Goal: Task Accomplishment & Management: Use online tool/utility

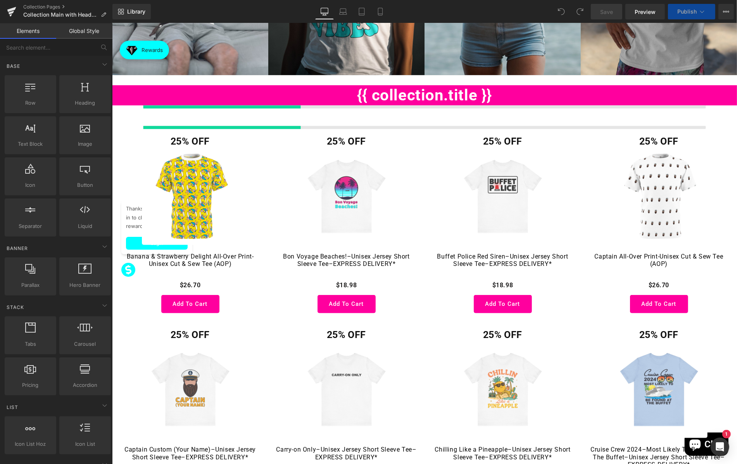
scroll to position [313, 0]
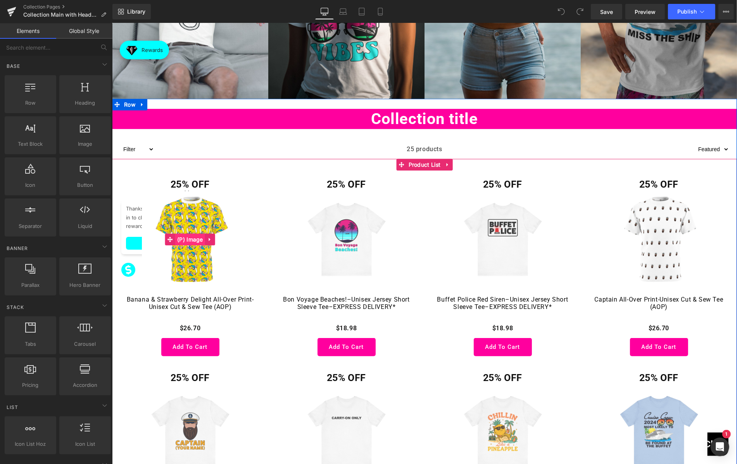
click at [192, 236] on span "(P) Image" at bounding box center [190, 240] width 30 height 12
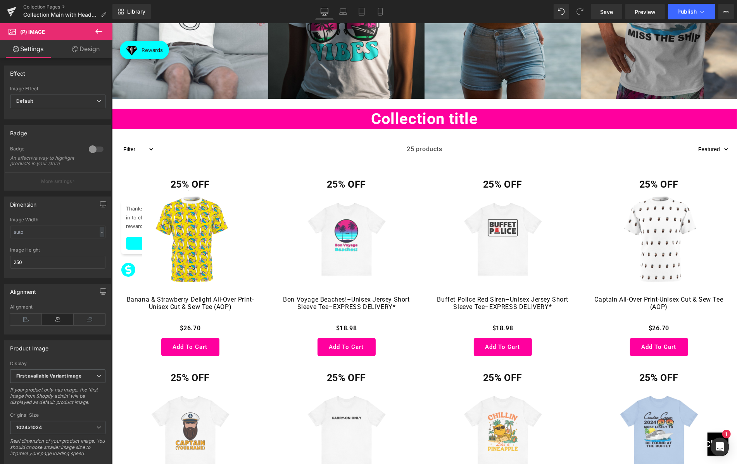
click at [15, 47] on icon at bounding box center [16, 49] width 6 height 6
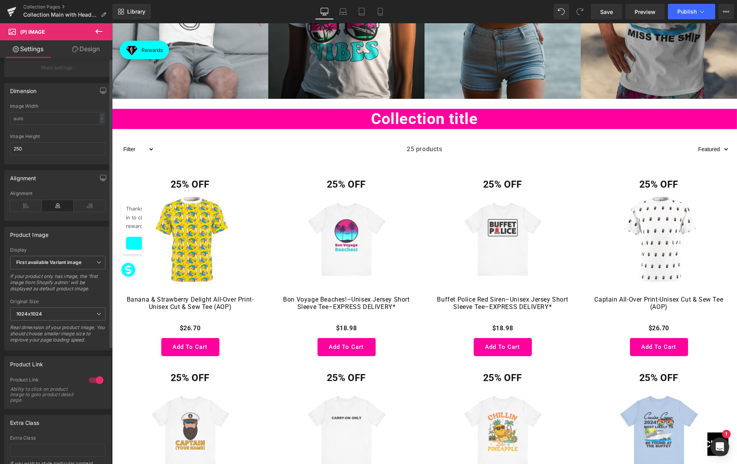
scroll to position [165, 0]
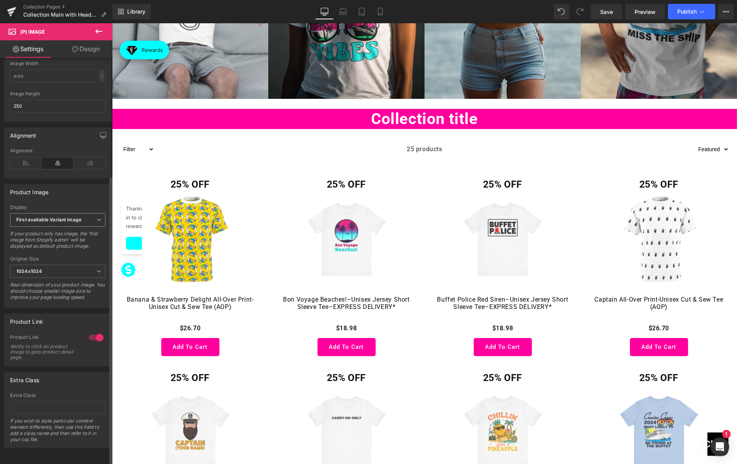
click at [73, 217] on b "First available Variant image" at bounding box center [48, 220] width 65 height 6
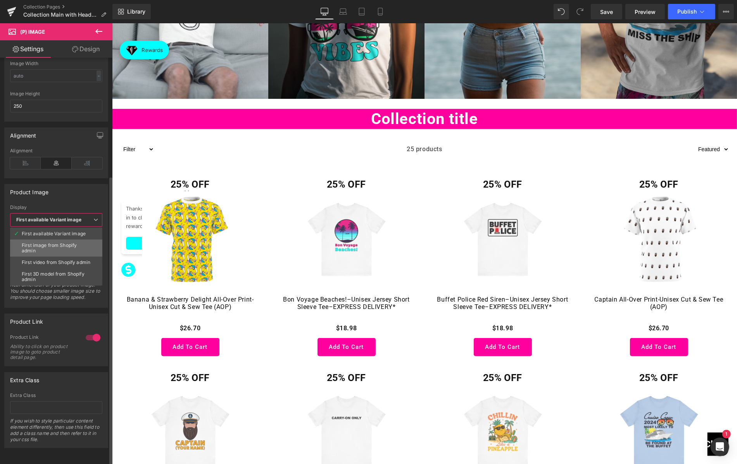
click at [56, 243] on div "First image from Shopify admin" at bounding box center [56, 248] width 69 height 11
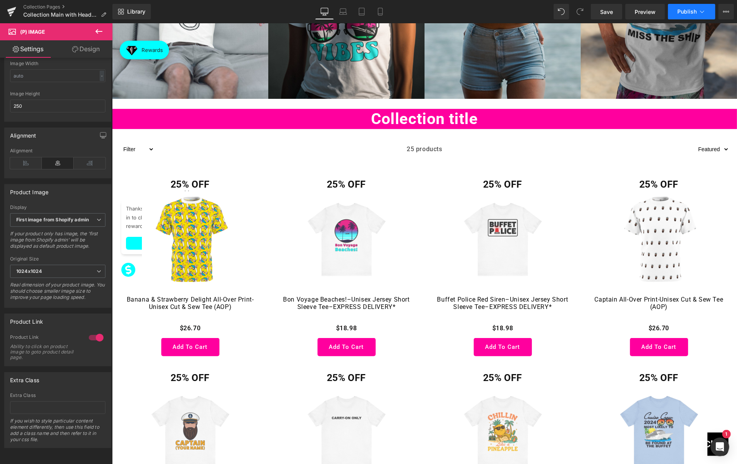
click at [687, 7] on button "Publish" at bounding box center [691, 12] width 47 height 16
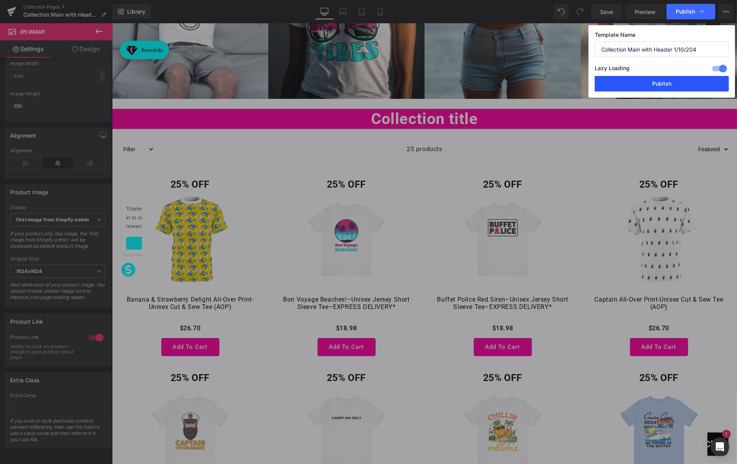
click at [665, 80] on button "Publish" at bounding box center [662, 84] width 134 height 16
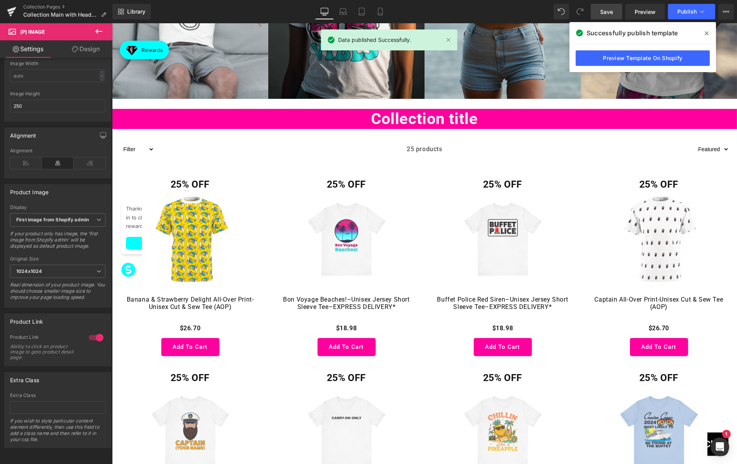
click at [616, 12] on link "Save" at bounding box center [606, 12] width 31 height 16
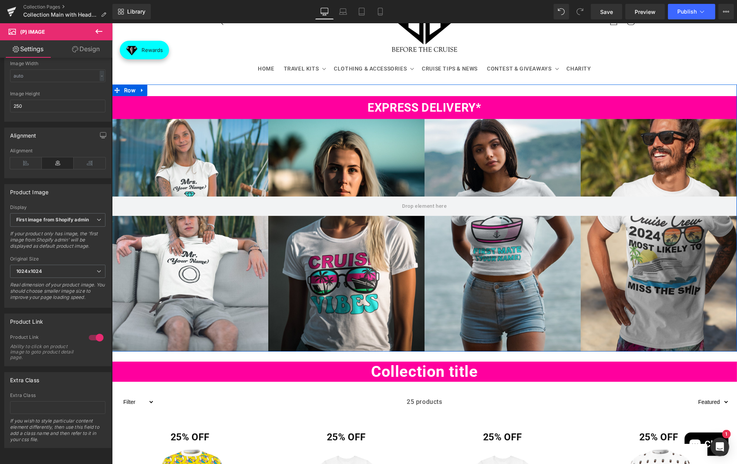
scroll to position [0, 0]
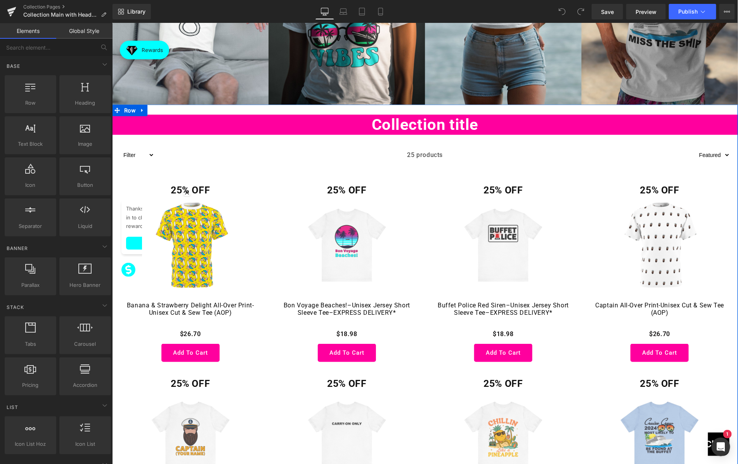
scroll to position [307, 0]
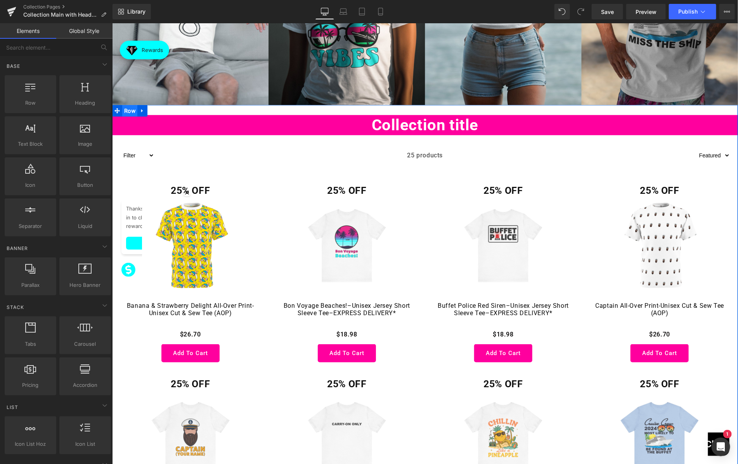
click at [132, 108] on span "Row" at bounding box center [129, 111] width 15 height 12
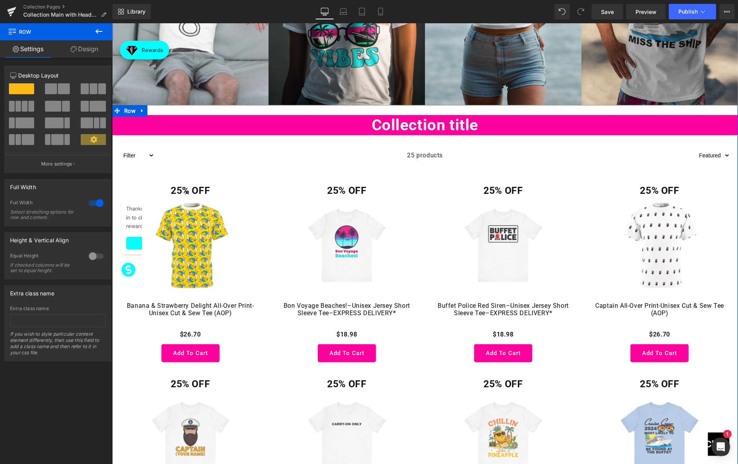
click at [126, 109] on span "Row" at bounding box center [129, 111] width 15 height 12
click at [86, 50] on link "Design" at bounding box center [84, 48] width 56 height 17
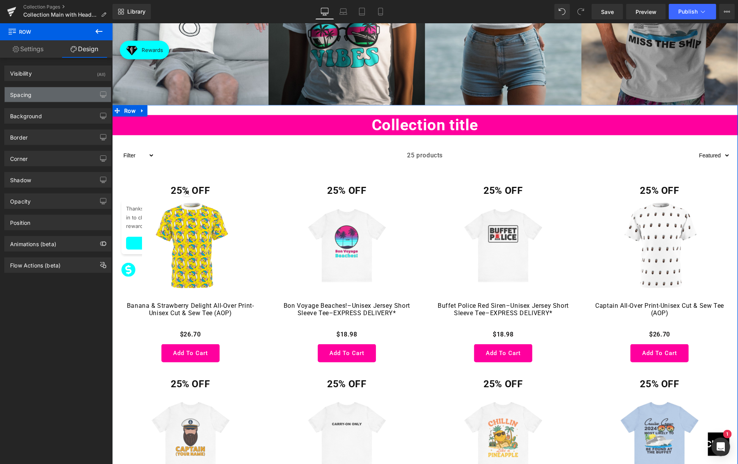
click at [30, 95] on div "Spacing" at bounding box center [20, 92] width 21 height 11
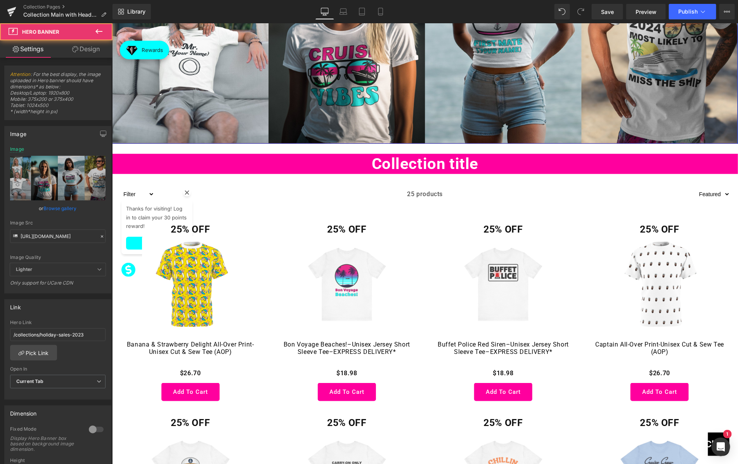
scroll to position [268, 0]
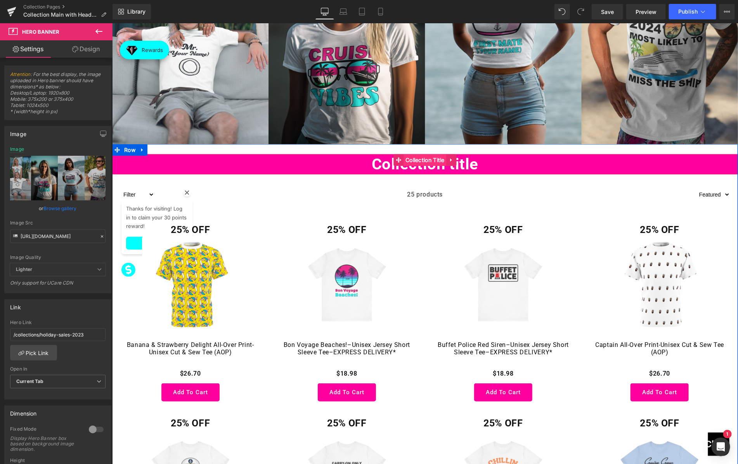
click at [423, 159] on span "Collection Title" at bounding box center [424, 160] width 43 height 12
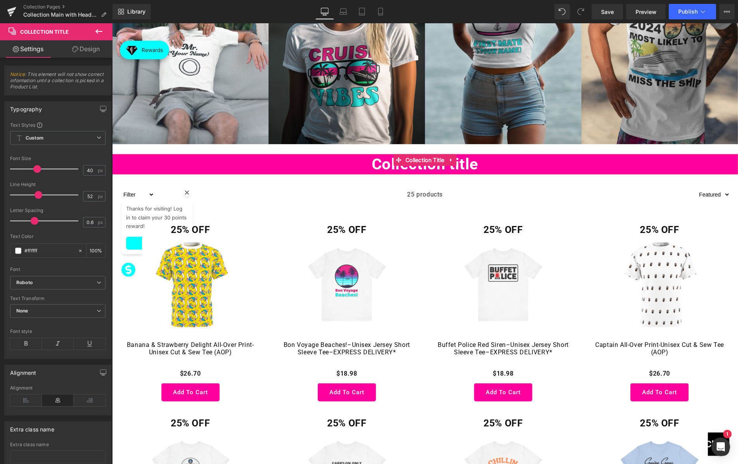
click at [84, 51] on link "Design" at bounding box center [86, 48] width 56 height 17
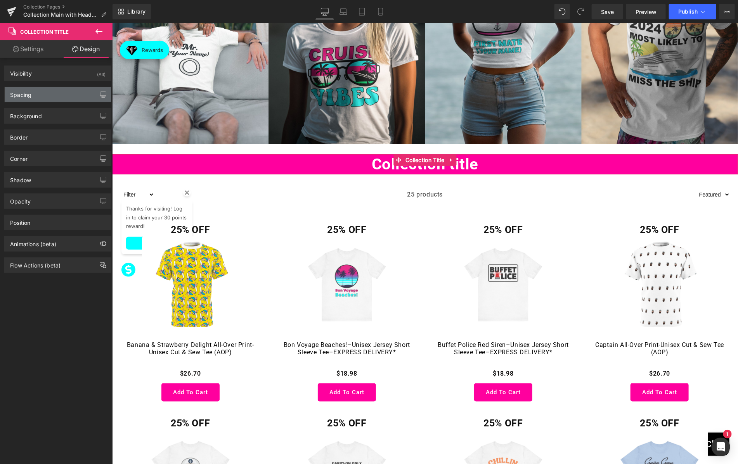
click at [37, 91] on div "Spacing" at bounding box center [58, 94] width 106 height 15
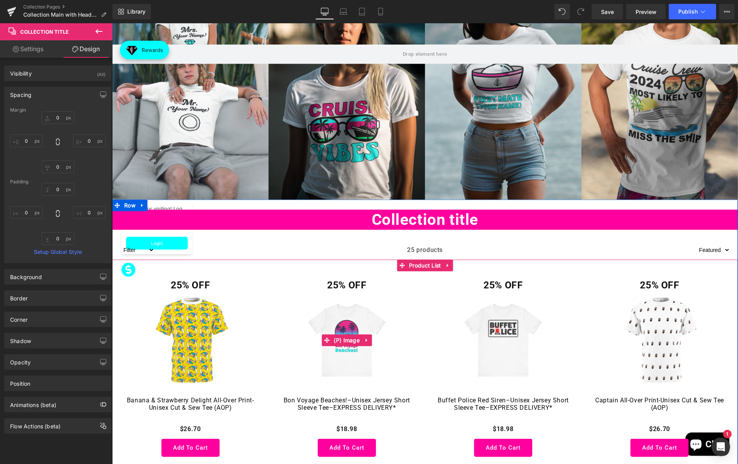
scroll to position [190, 0]
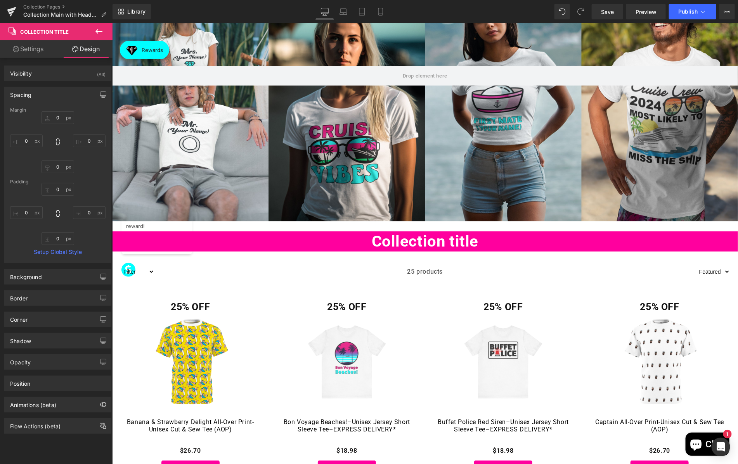
click at [304, 101] on div at bounding box center [425, 104] width 626 height 233
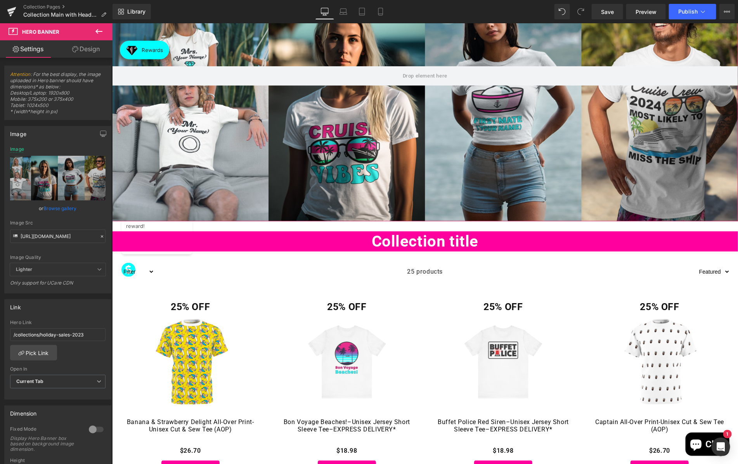
click at [85, 52] on link "Design" at bounding box center [86, 48] width 56 height 17
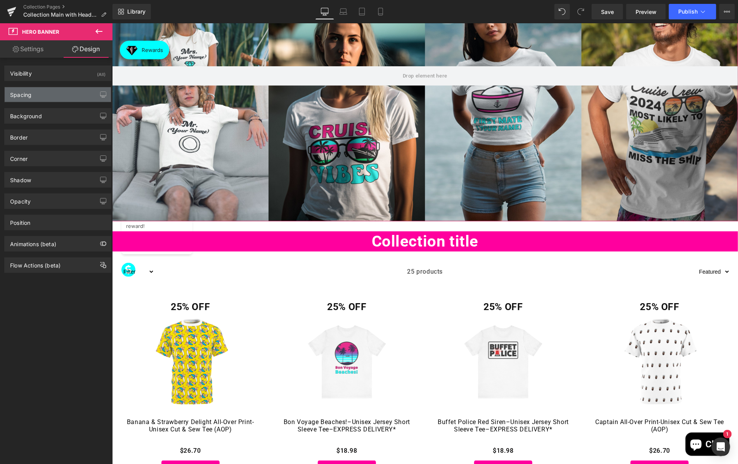
click at [40, 95] on div "Spacing" at bounding box center [58, 94] width 106 height 15
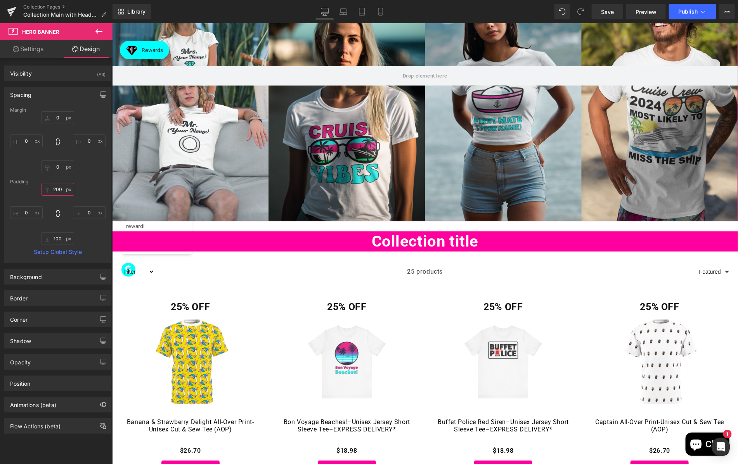
click at [60, 187] on input "200" at bounding box center [58, 189] width 33 height 13
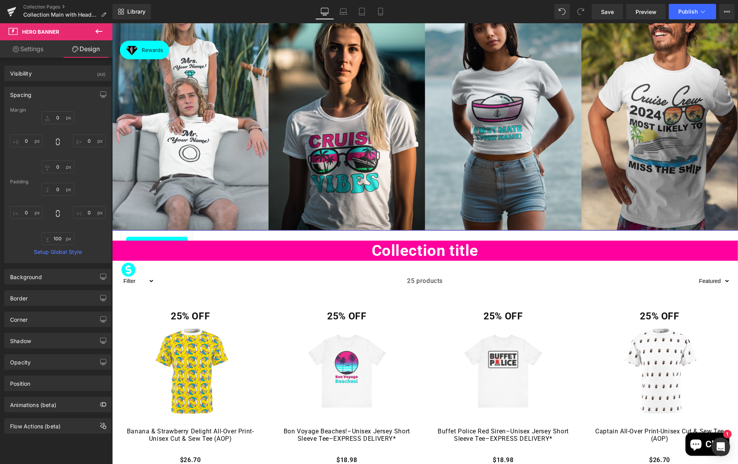
scroll to position [181, 0]
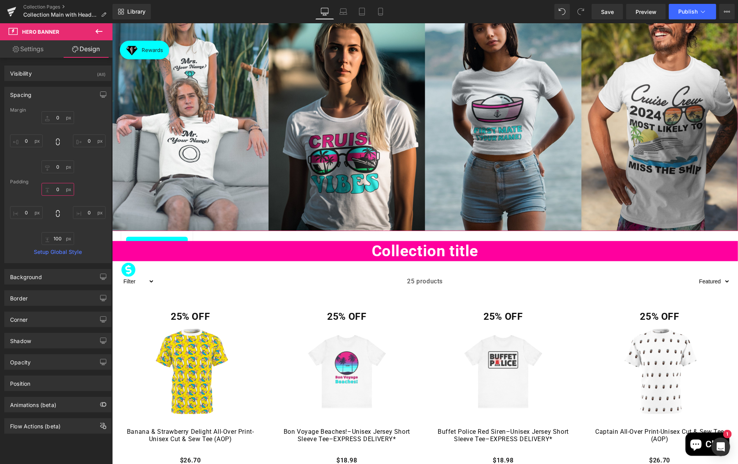
click at [63, 190] on input "0" at bounding box center [58, 189] width 33 height 13
type input "200"
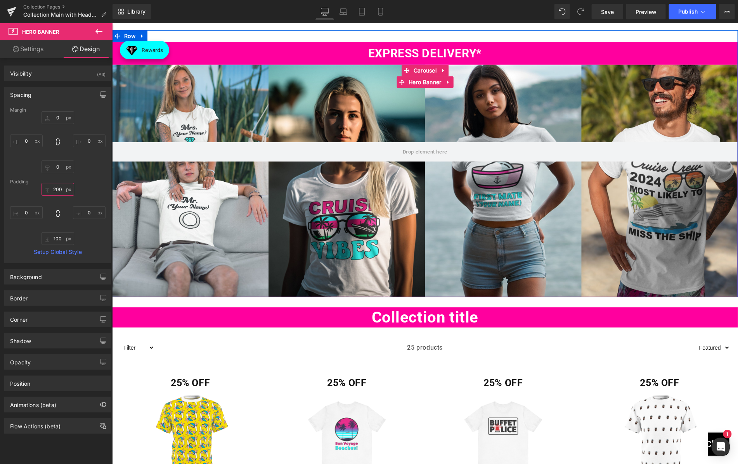
scroll to position [100, 0]
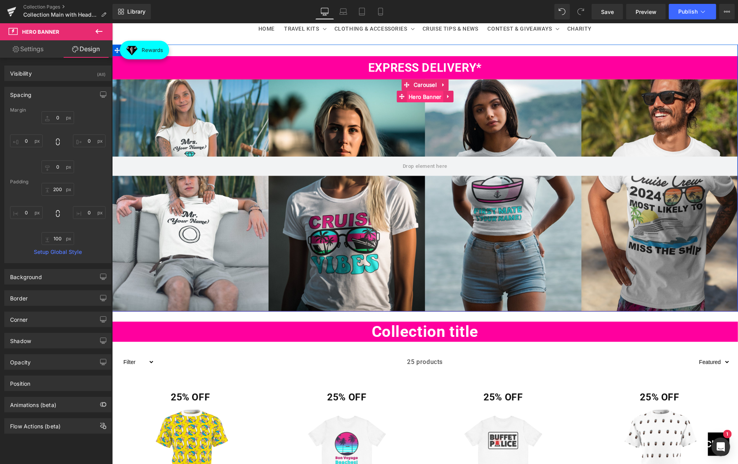
click at [418, 91] on span "Hero Banner" at bounding box center [424, 97] width 36 height 12
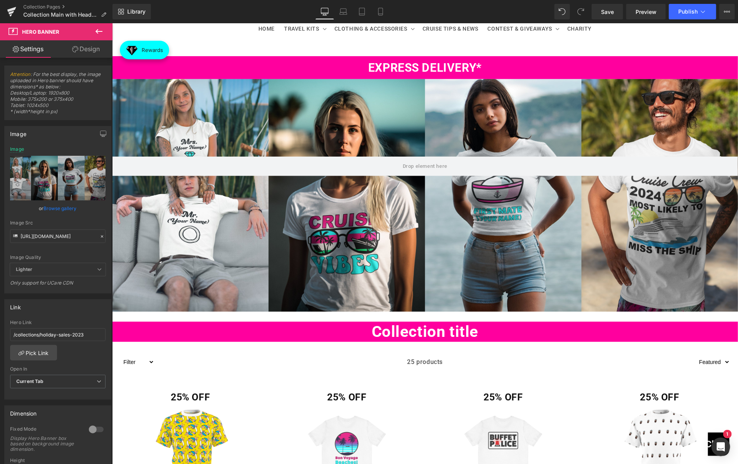
click at [112, 23] on div "200px" at bounding box center [112, 23] width 0 height 0
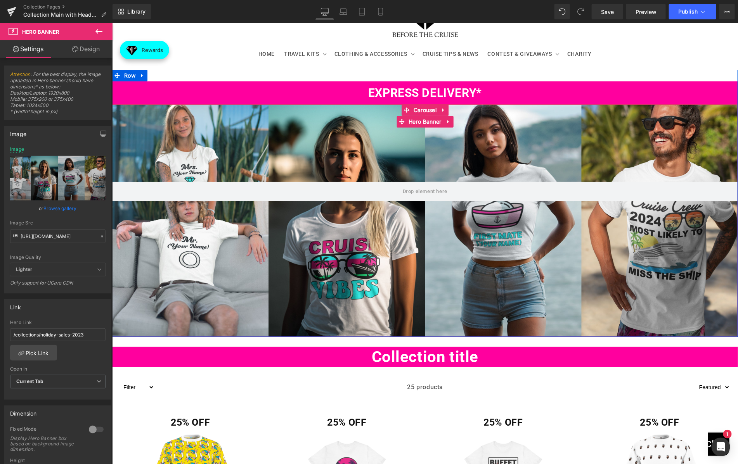
scroll to position [18, 0]
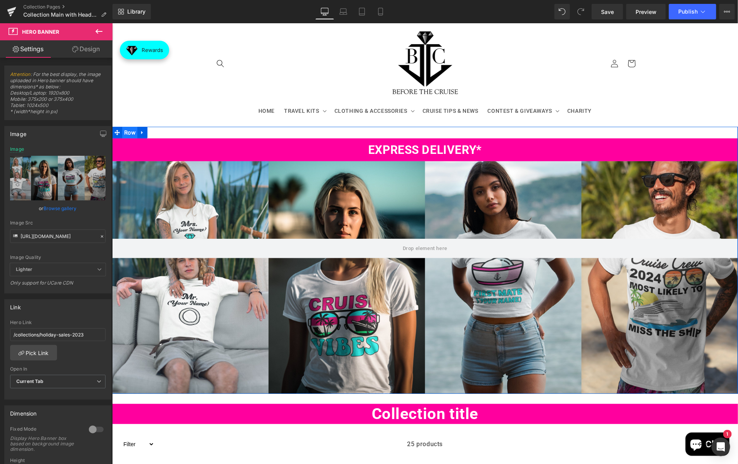
click at [127, 133] on span "Row" at bounding box center [129, 132] width 15 height 12
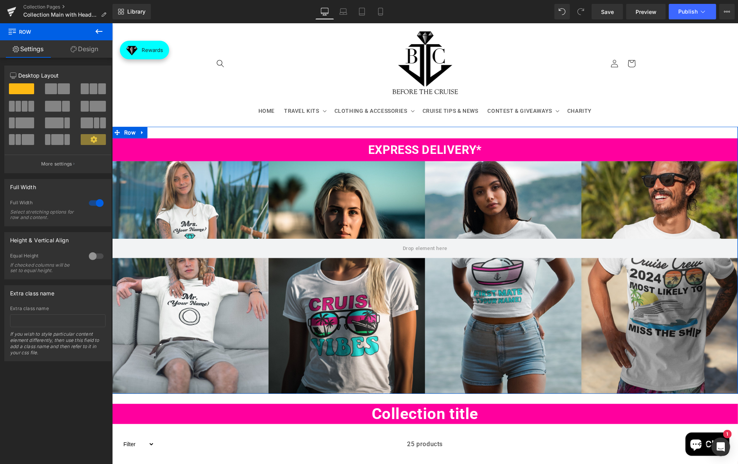
click at [83, 52] on link "Design" at bounding box center [84, 48] width 56 height 17
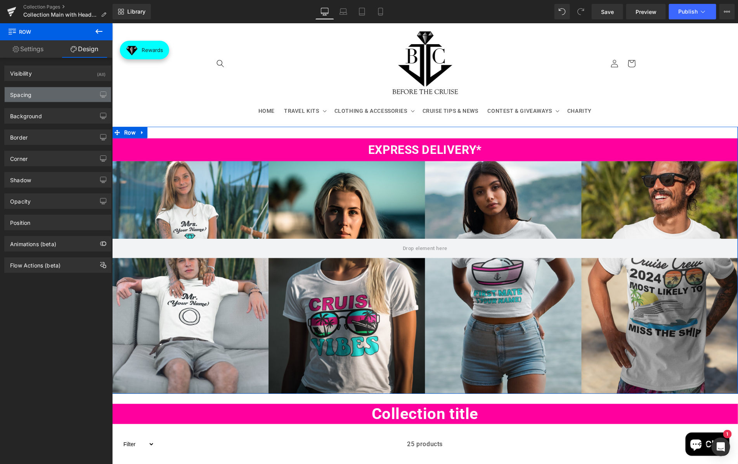
click at [37, 95] on div "Spacing" at bounding box center [58, 94] width 106 height 15
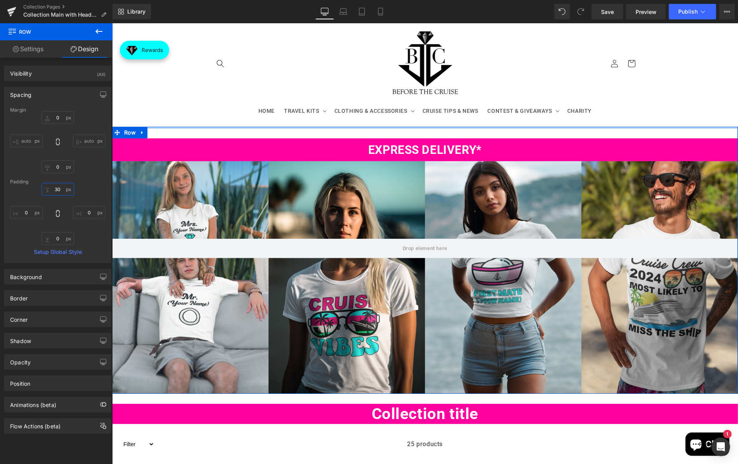
click at [61, 186] on input "30" at bounding box center [58, 189] width 33 height 13
type input "0"
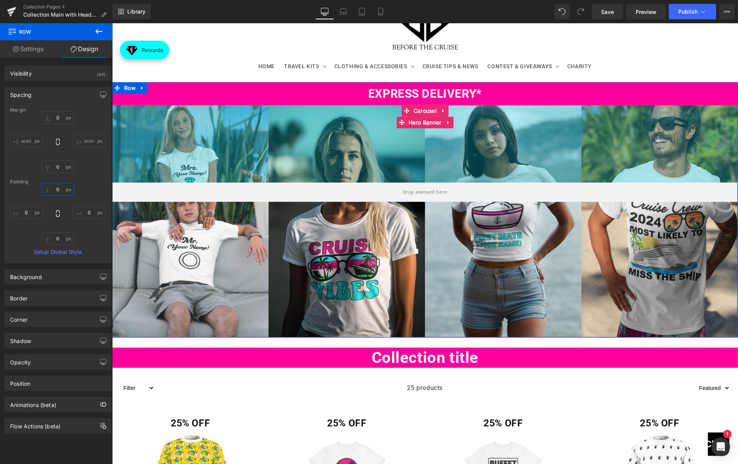
scroll to position [64, 0]
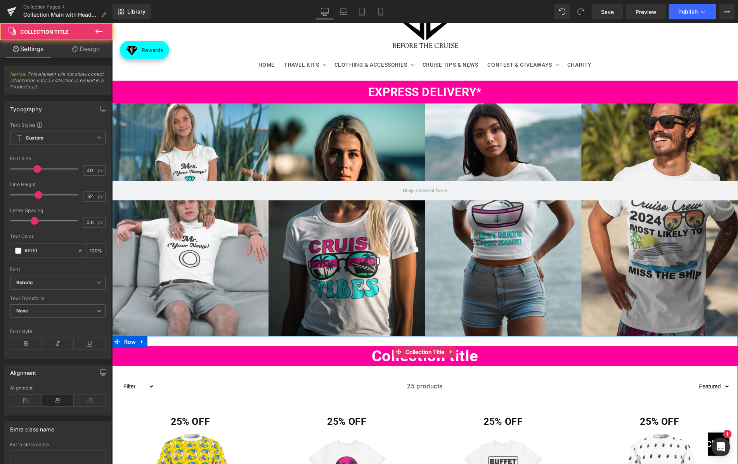
click at [273, 362] on h1 "Collection title" at bounding box center [425, 356] width 626 height 20
click at [415, 352] on span "Collection Title" at bounding box center [424, 352] width 43 height 12
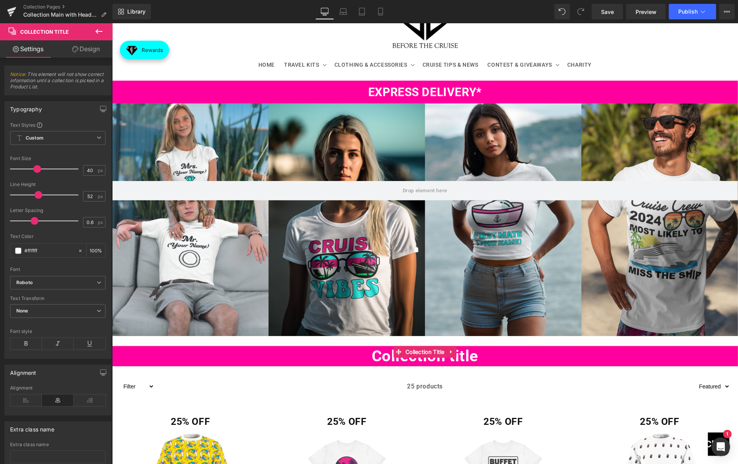
click at [88, 45] on link "Design" at bounding box center [86, 48] width 56 height 17
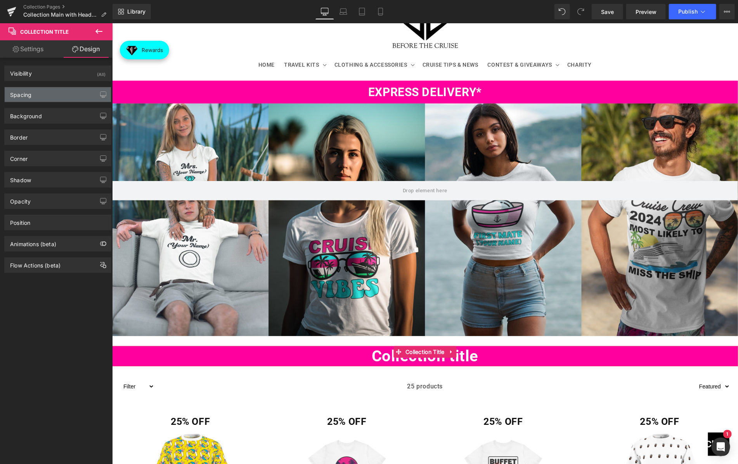
type input "0"
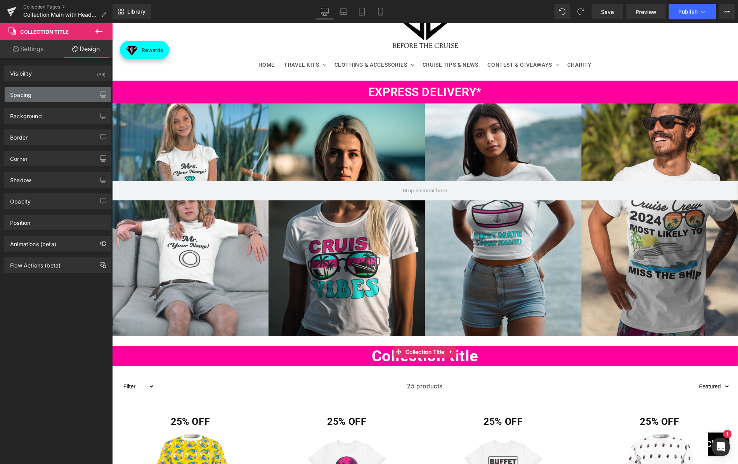
type input "0"
click at [37, 99] on div "Spacing" at bounding box center [58, 94] width 106 height 15
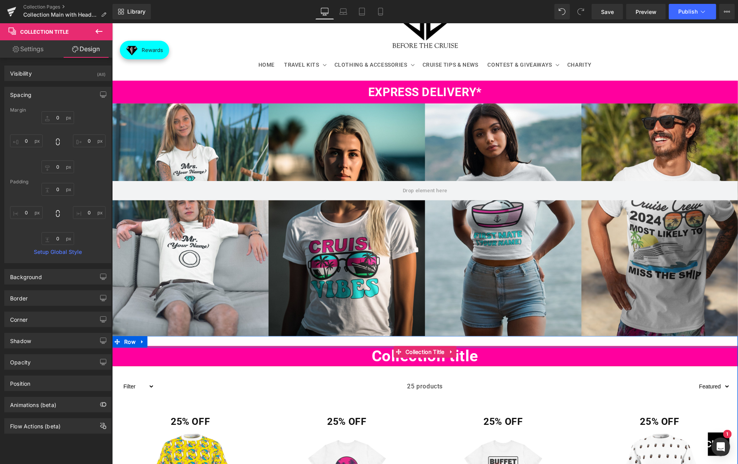
click at [176, 346] on div at bounding box center [425, 347] width 626 height 2
type input "0px"
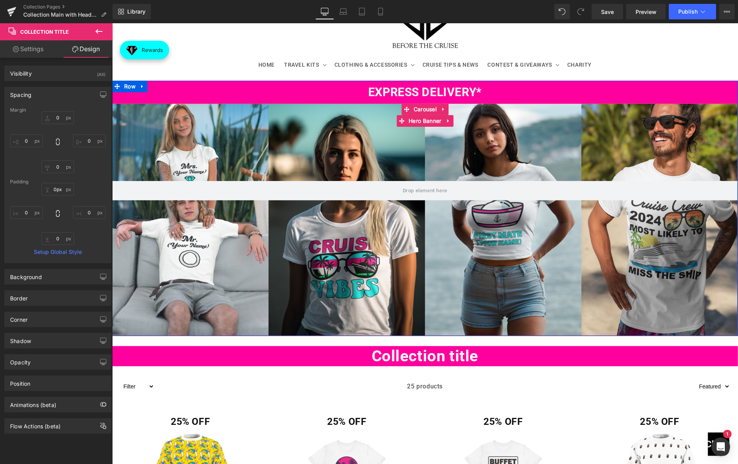
drag, startPoint x: 176, startPoint y: 346, endPoint x: 177, endPoint y: 334, distance: 12.4
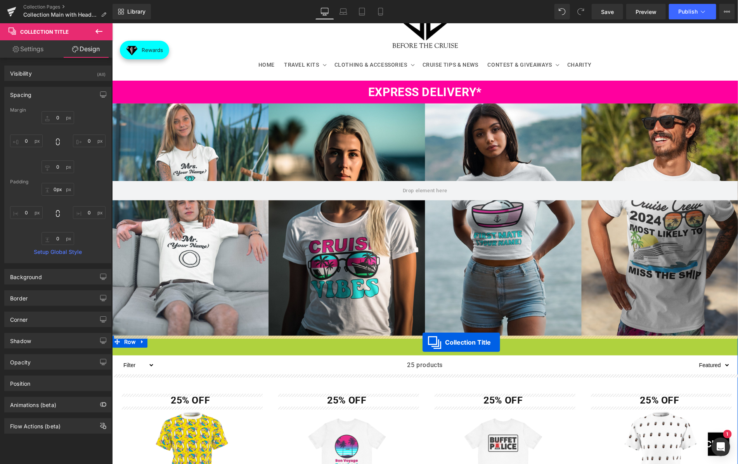
drag, startPoint x: 421, startPoint y: 352, endPoint x: 422, endPoint y: 343, distance: 9.3
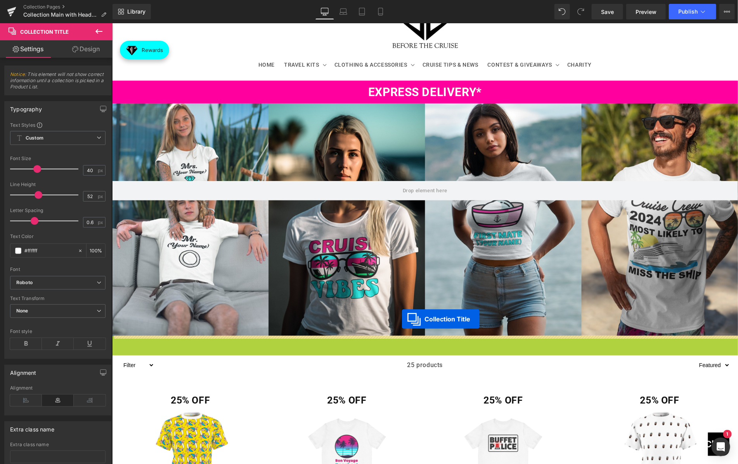
drag, startPoint x: 414, startPoint y: 350, endPoint x: 401, endPoint y: 319, distance: 33.9
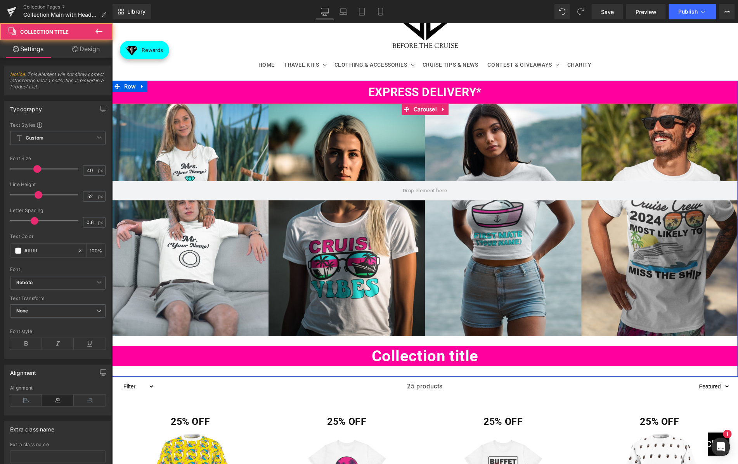
click at [344, 350] on h1 "Collection title" at bounding box center [425, 356] width 626 height 20
click at [157, 342] on div "Hero Banner 200px 100px Collection title Collection Title" at bounding box center [425, 240] width 626 height 274
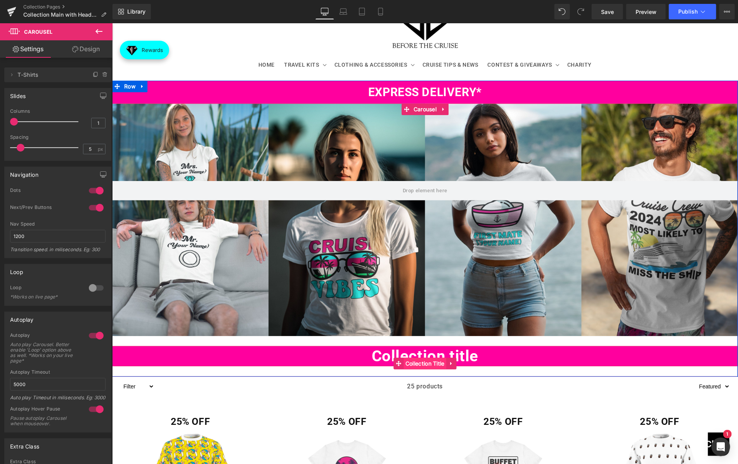
click at [423, 363] on span "Collection Title" at bounding box center [424, 364] width 43 height 12
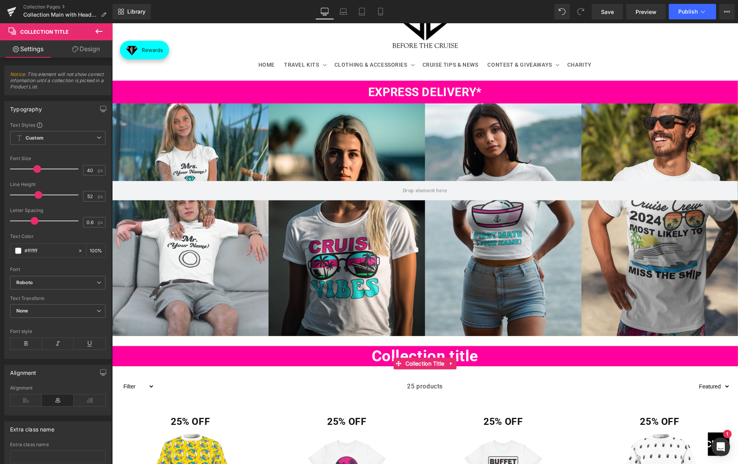
click at [97, 48] on link "Design" at bounding box center [86, 48] width 56 height 17
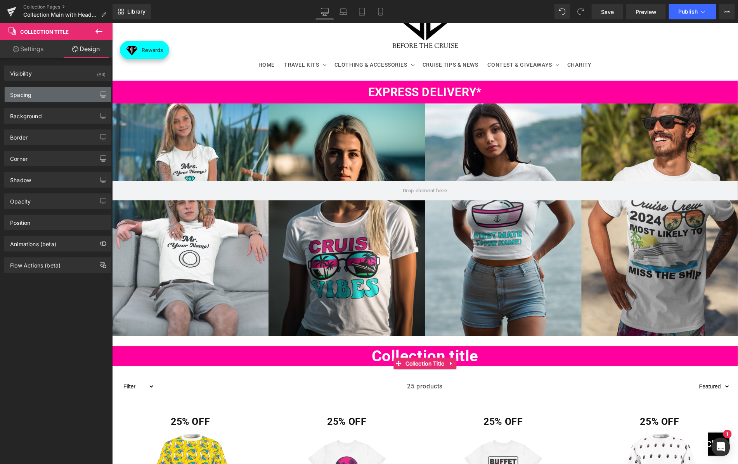
click at [38, 94] on div "Spacing" at bounding box center [58, 94] width 106 height 15
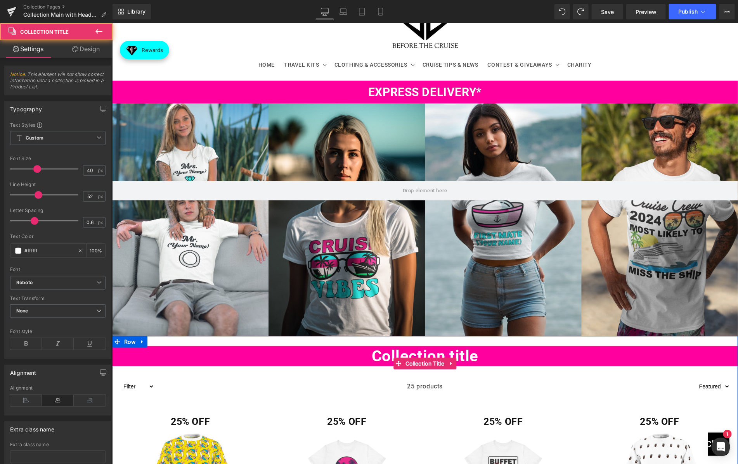
click at [189, 362] on h1 "Collection title" at bounding box center [425, 356] width 626 height 20
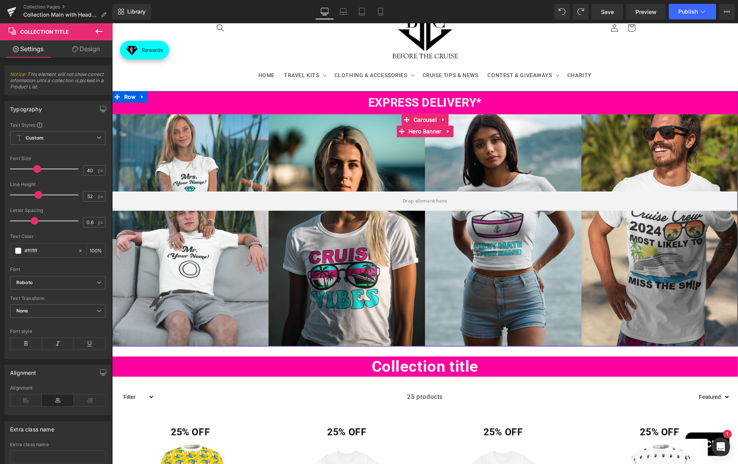
scroll to position [51, 0]
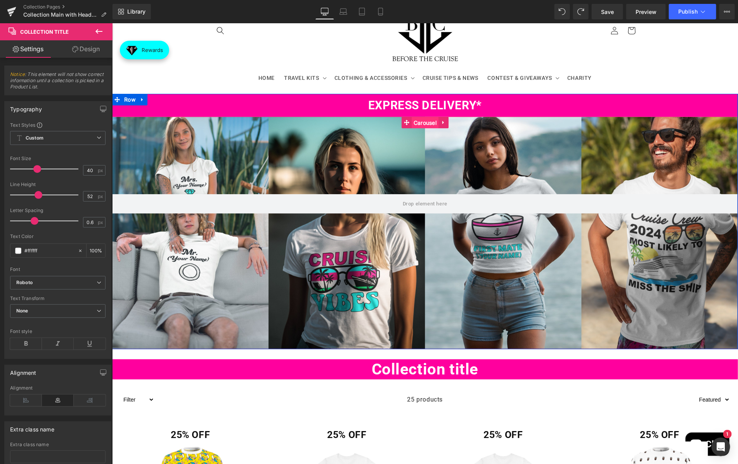
click at [421, 123] on span "Carousel" at bounding box center [424, 123] width 27 height 12
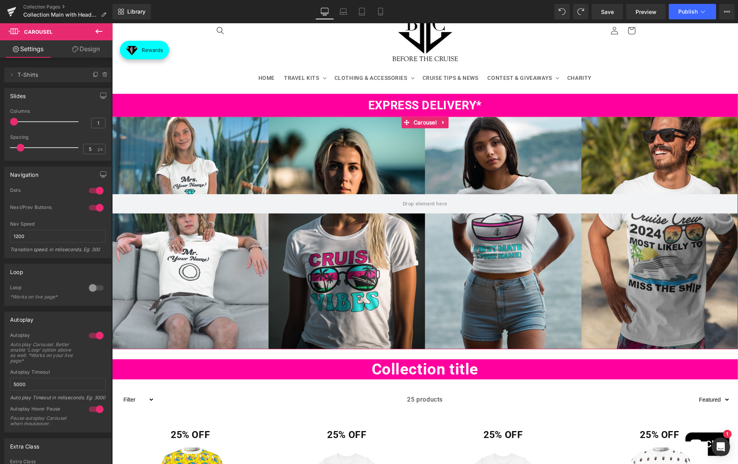
click at [89, 47] on link "Design" at bounding box center [86, 48] width 56 height 17
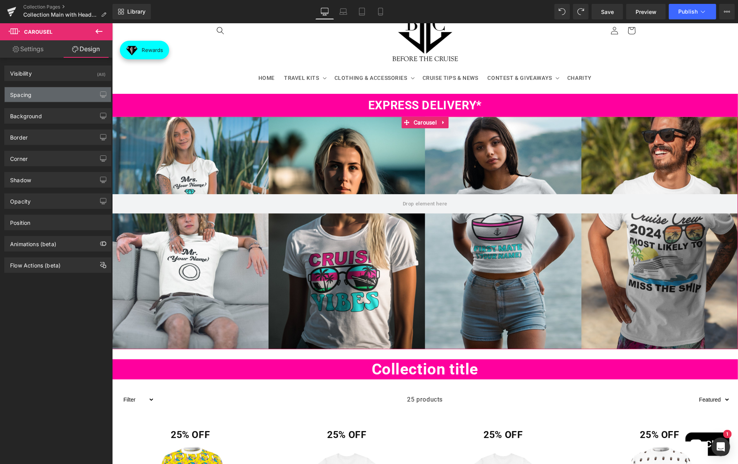
click at [26, 93] on div "Spacing" at bounding box center [20, 92] width 21 height 11
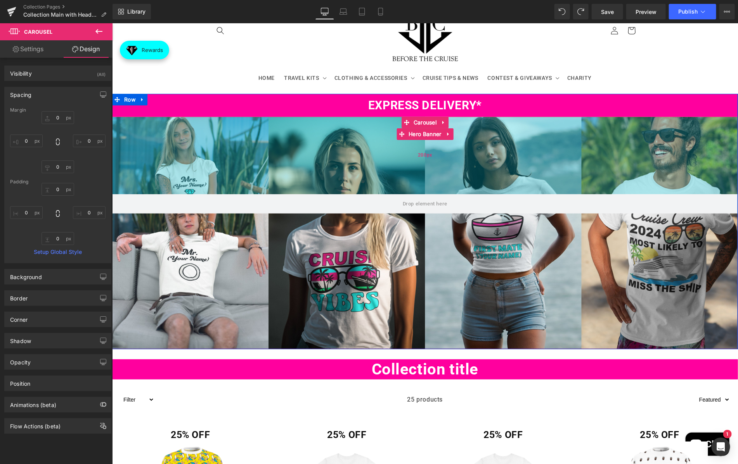
click at [323, 168] on div "200px" at bounding box center [425, 155] width 626 height 78
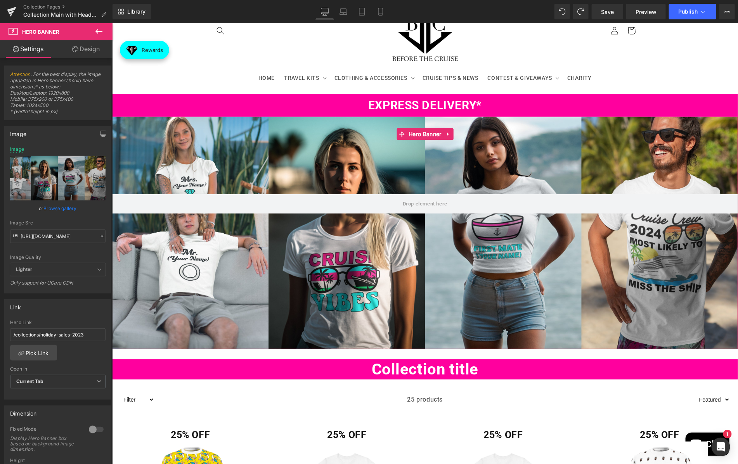
click at [89, 47] on link "Design" at bounding box center [86, 48] width 56 height 17
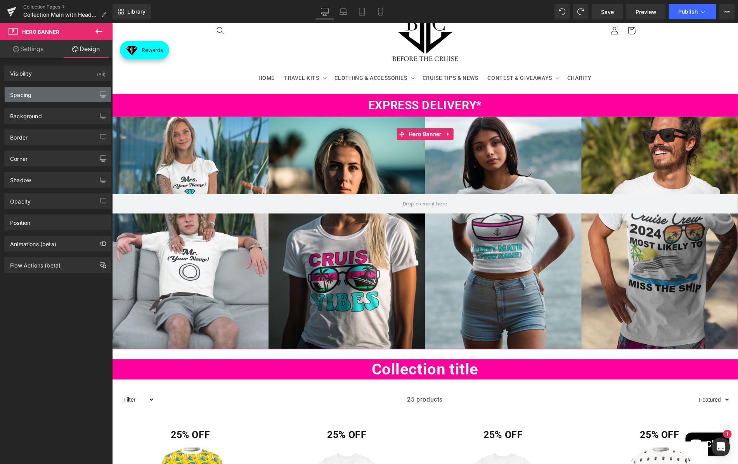
click at [42, 93] on div "Spacing" at bounding box center [58, 94] width 106 height 15
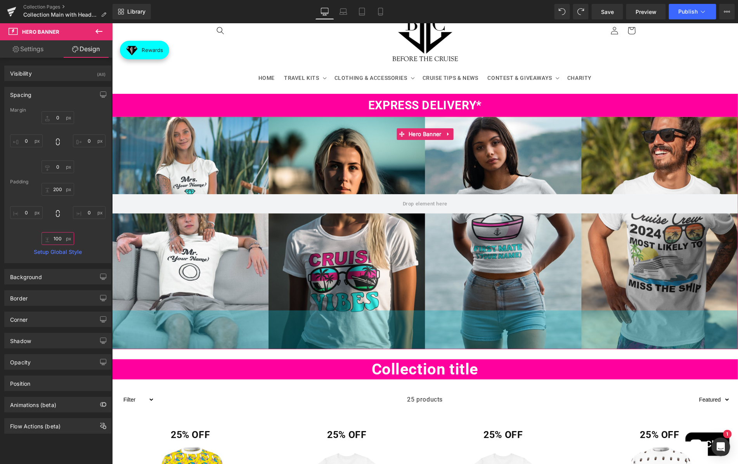
click at [57, 236] on input "100" at bounding box center [58, 238] width 33 height 13
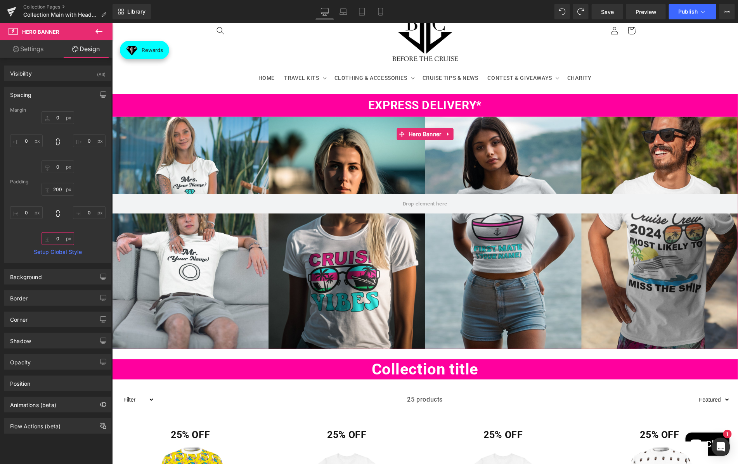
type input "0"
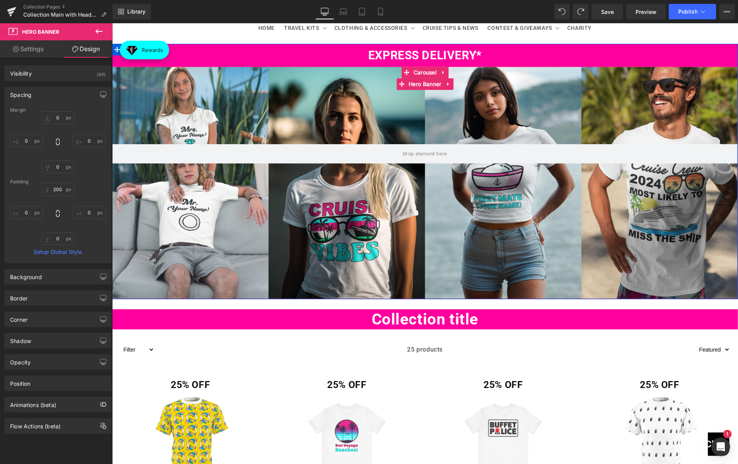
scroll to position [126, 0]
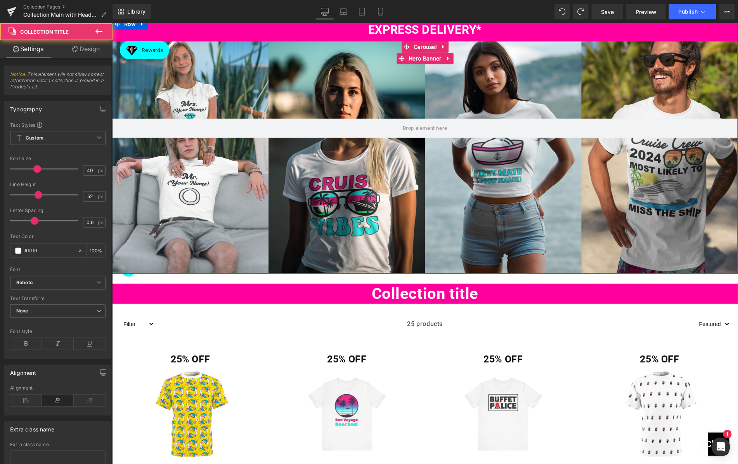
drag, startPoint x: 339, startPoint y: 285, endPoint x: 340, endPoint y: 272, distance: 13.6
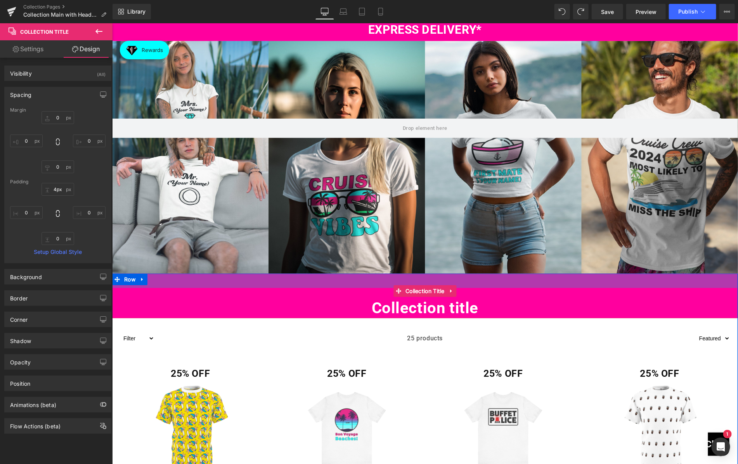
type input "0px"
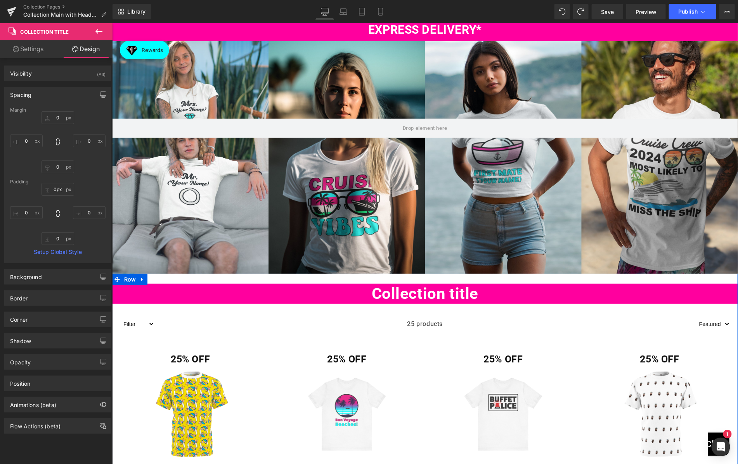
drag, startPoint x: 340, startPoint y: 284, endPoint x: 342, endPoint y: 279, distance: 5.8
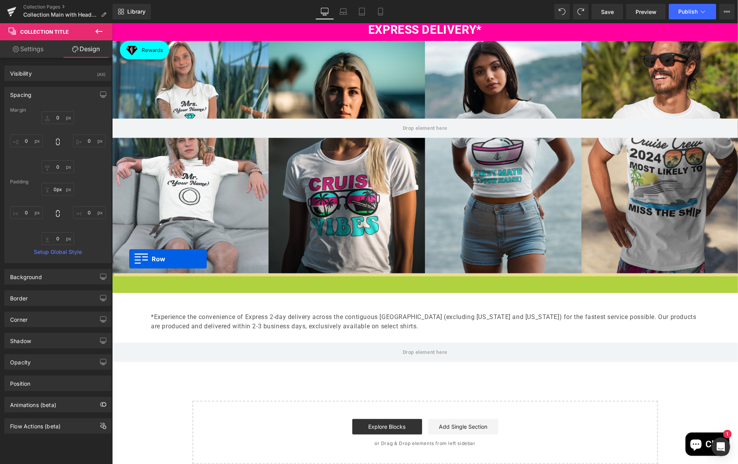
drag, startPoint x: 128, startPoint y: 281, endPoint x: 128, endPoint y: 259, distance: 22.5
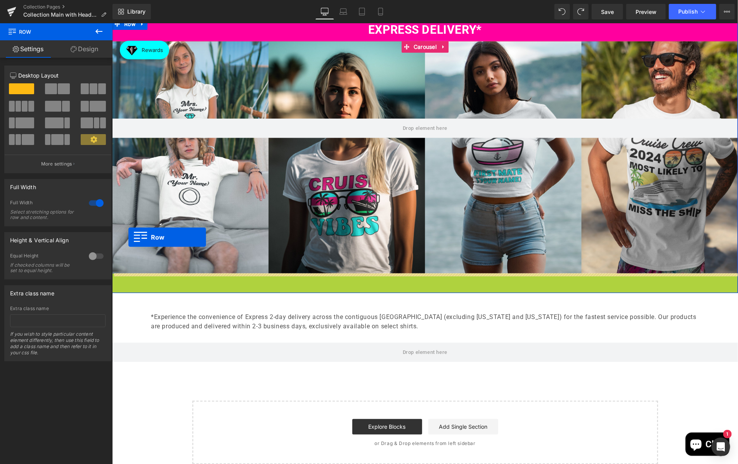
drag, startPoint x: 127, startPoint y: 277, endPoint x: 128, endPoint y: 237, distance: 40.3
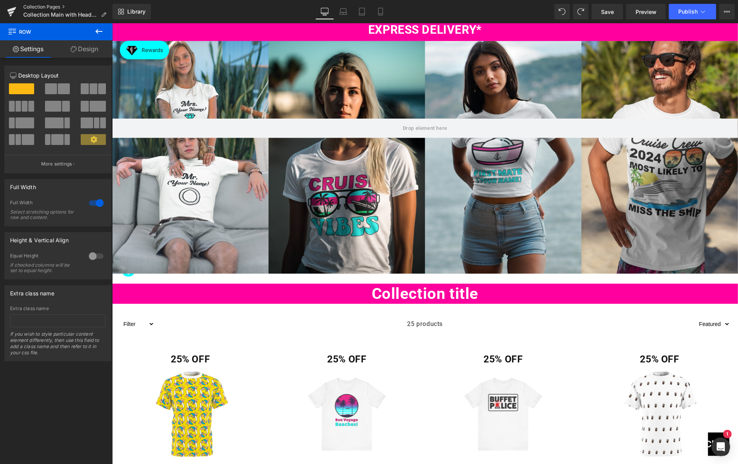
click at [52, 6] on link "Collection Pages" at bounding box center [67, 7] width 89 height 6
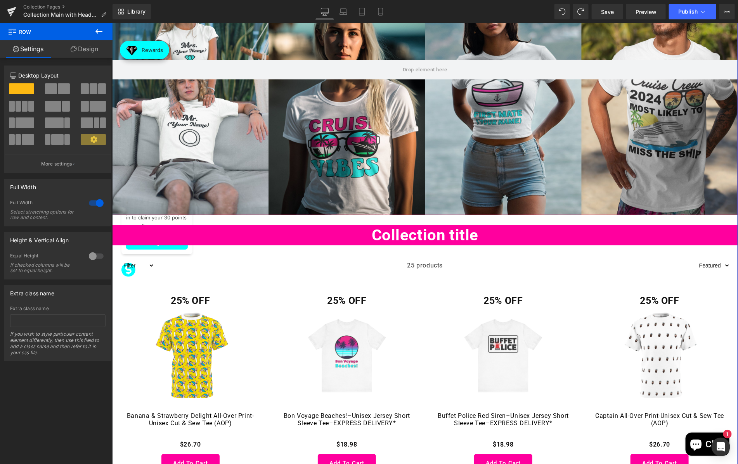
scroll to position [242, 0]
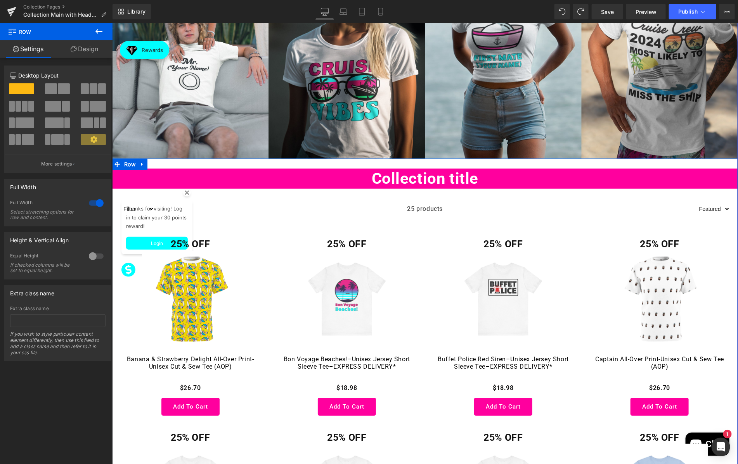
click at [130, 166] on span "Row" at bounding box center [129, 164] width 15 height 12
click at [93, 46] on link "Design" at bounding box center [84, 48] width 56 height 17
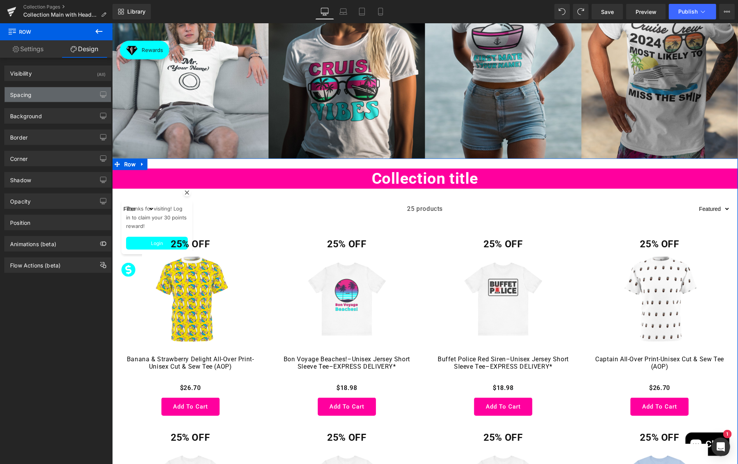
click at [28, 91] on div "Spacing" at bounding box center [20, 92] width 21 height 11
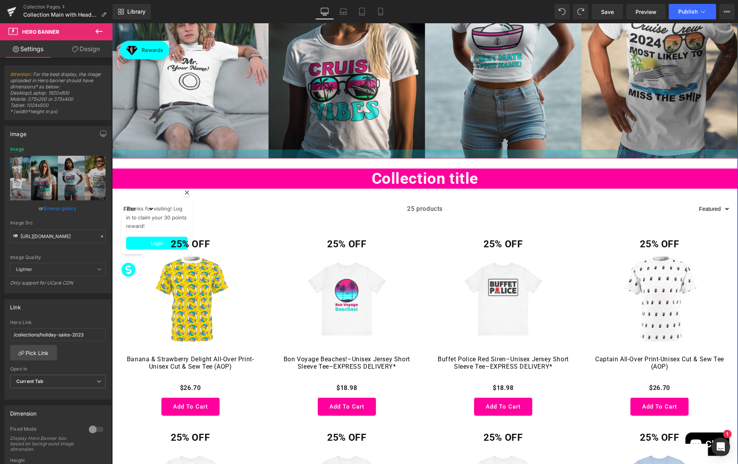
drag, startPoint x: 310, startPoint y: 157, endPoint x: 310, endPoint y: 166, distance: 8.5
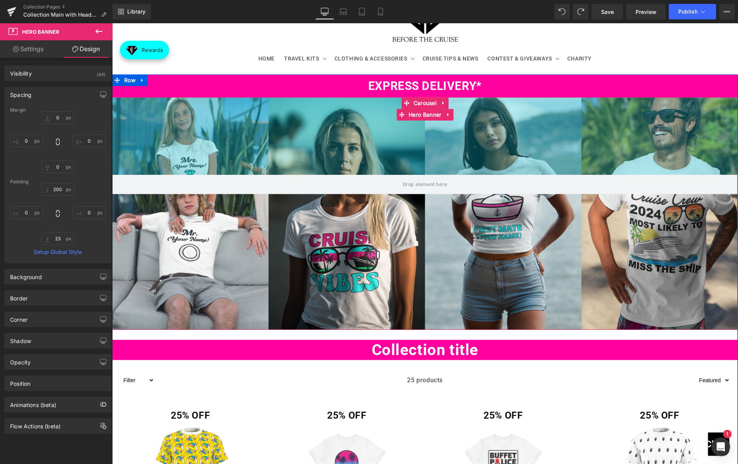
scroll to position [87, 0]
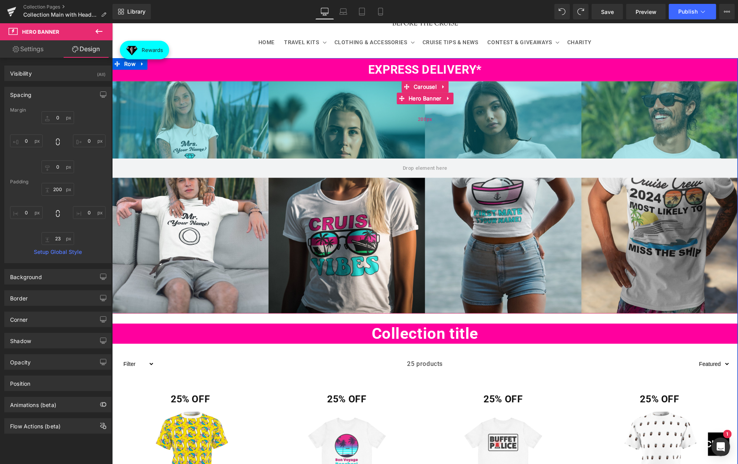
click at [178, 122] on div "200px" at bounding box center [425, 120] width 626 height 78
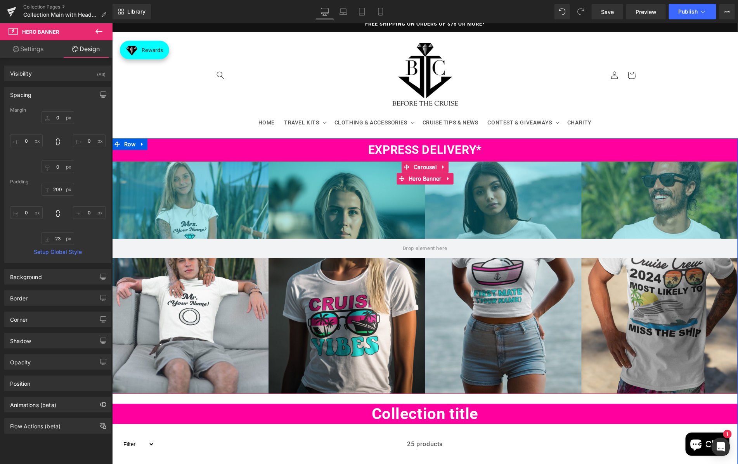
scroll to position [0, 0]
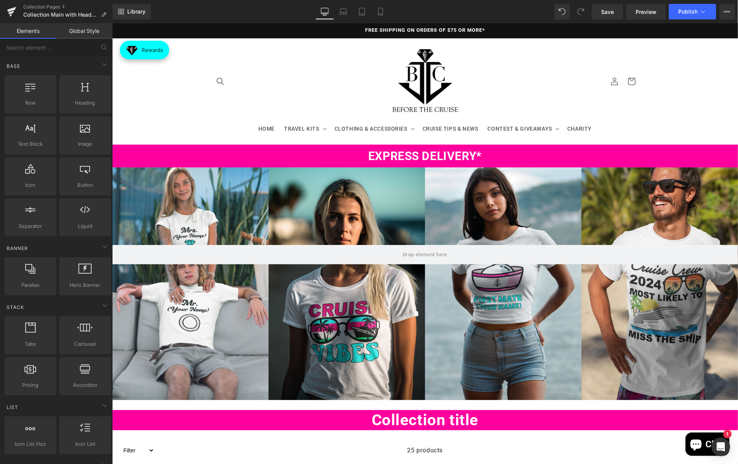
click at [685, 68] on sticky-header "HOME TRAVEL KITS TRAVEL KITS BUILD-A_TRAVEL KIT MYSTERY TRAVEL BOX CLOTHING & A…" at bounding box center [425, 91] width 626 height 106
